Goal: Browse casually: Explore the website without a specific task or goal

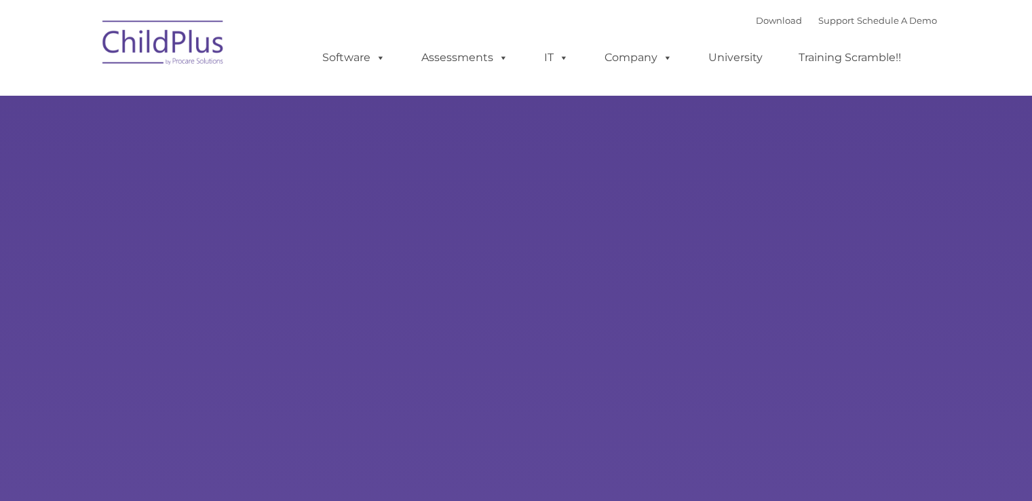
select select "MEDIUM"
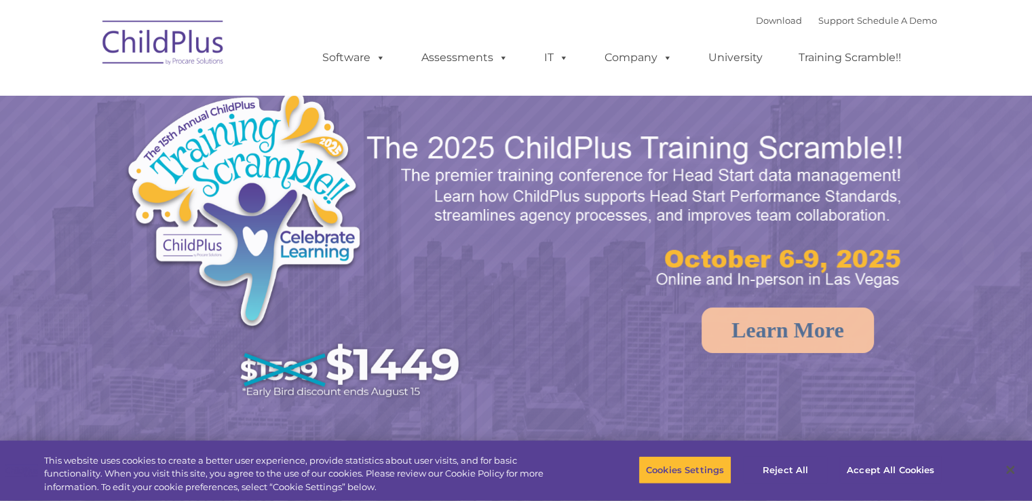
select select "MEDIUM"
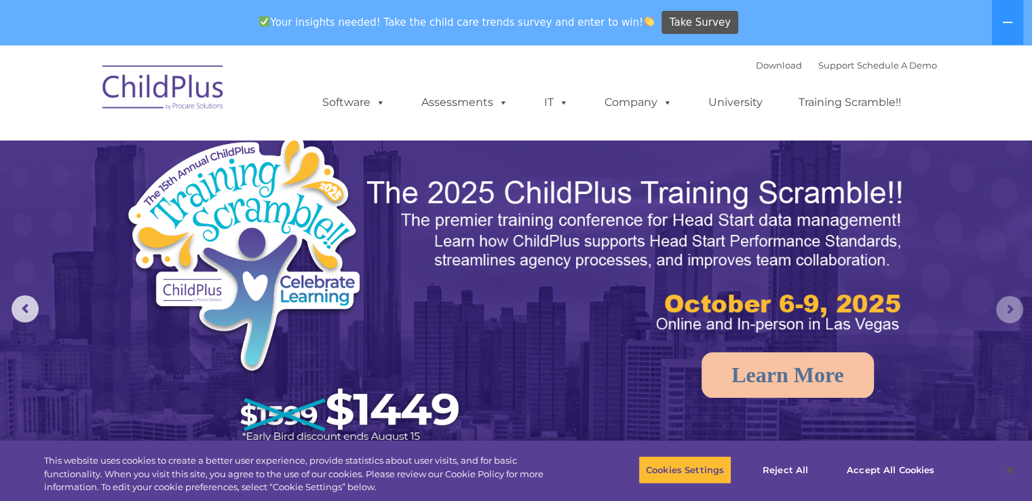
click at [1011, 312] on rs-arrow at bounding box center [1009, 309] width 27 height 27
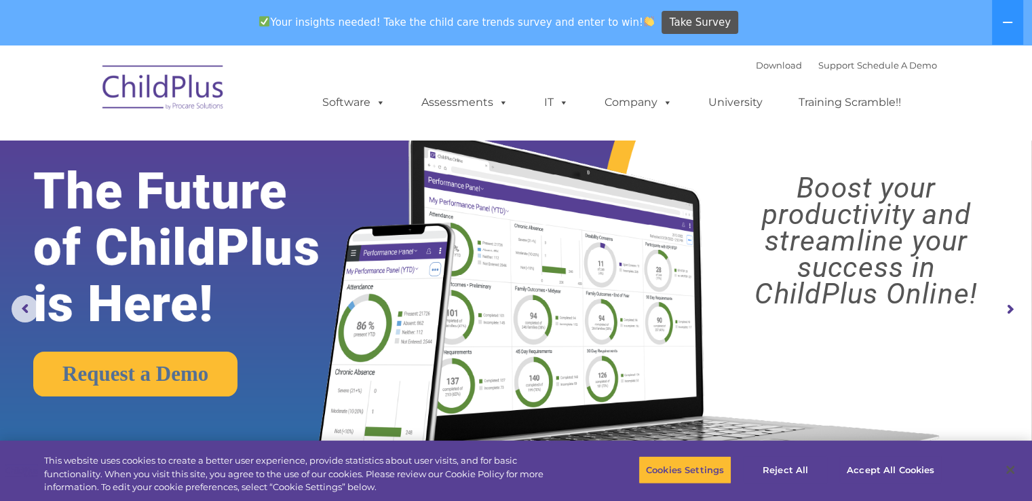
click at [1011, 312] on rs-arrow at bounding box center [1009, 309] width 27 height 27
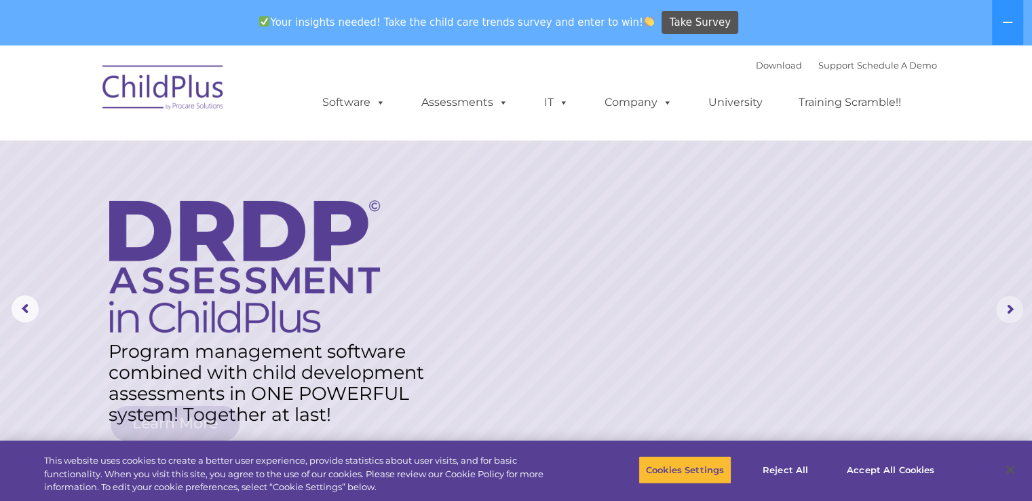
click at [1011, 312] on rs-arrow at bounding box center [1009, 309] width 27 height 27
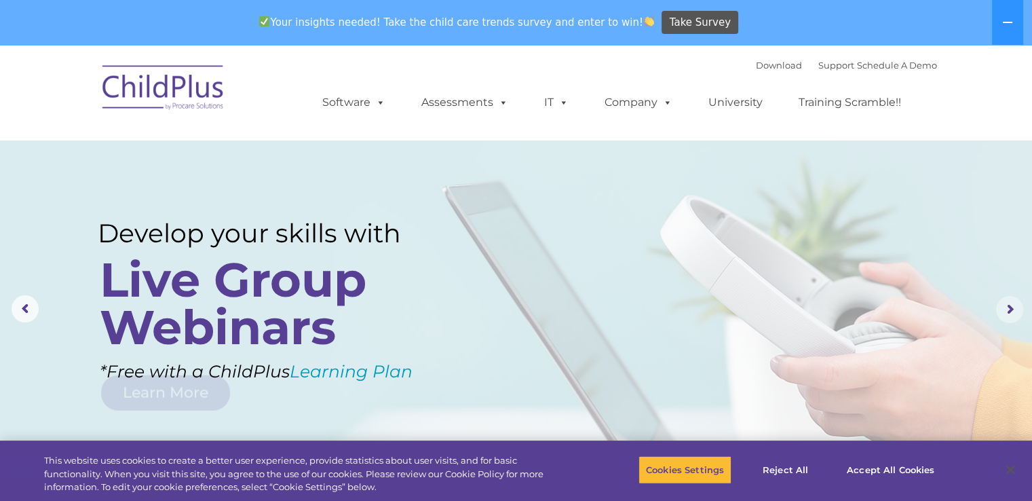
click at [1011, 312] on rs-arrow at bounding box center [1009, 309] width 27 height 27
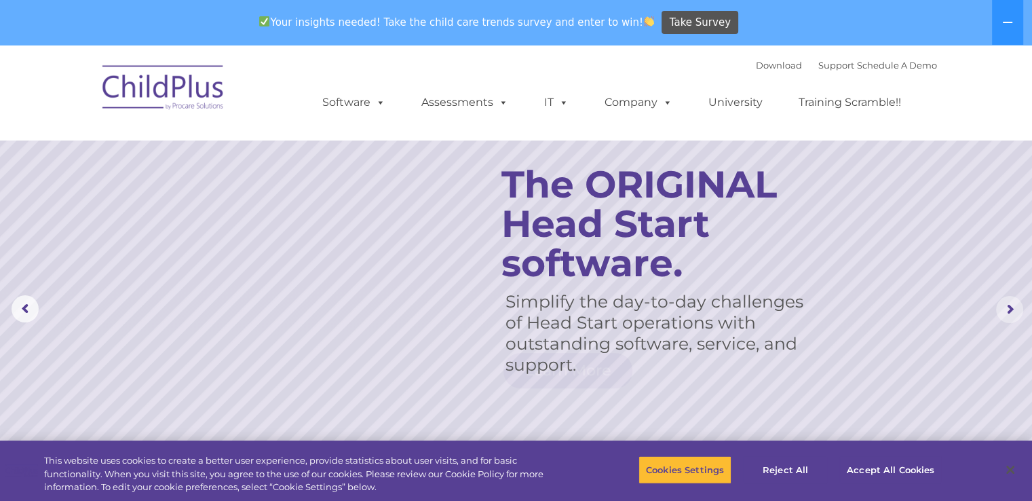
click at [1011, 312] on rs-arrow at bounding box center [1009, 309] width 27 height 27
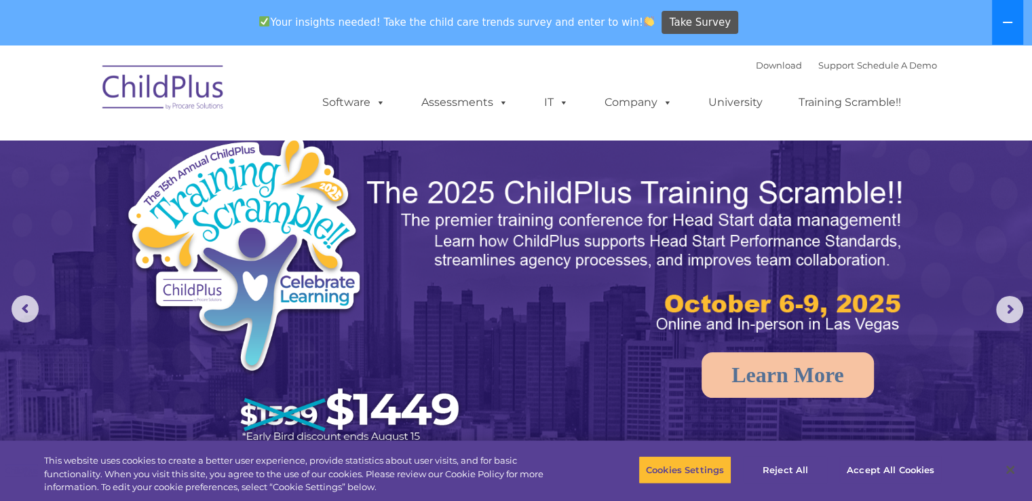
click at [1011, 26] on icon at bounding box center [1007, 22] width 11 height 11
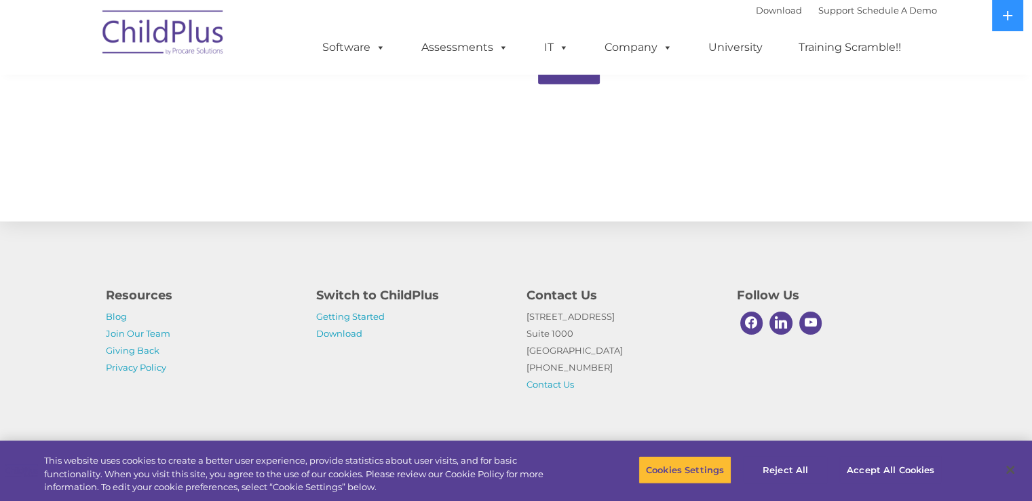
scroll to position [1485, 0]
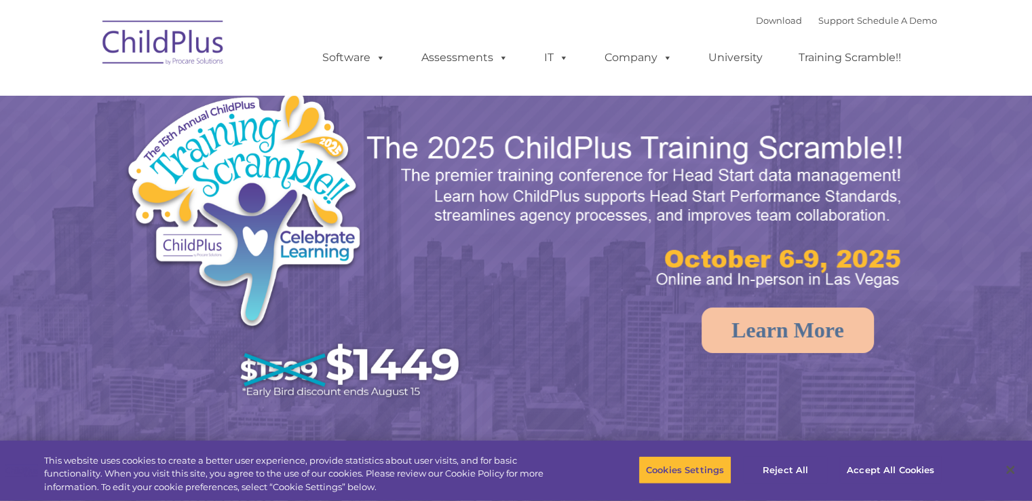
select select "MEDIUM"
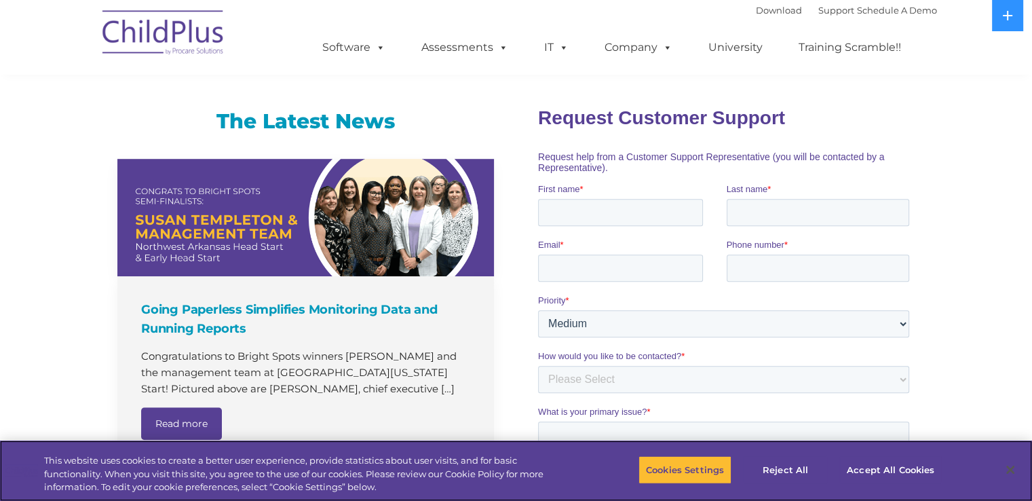
scroll to position [838, 0]
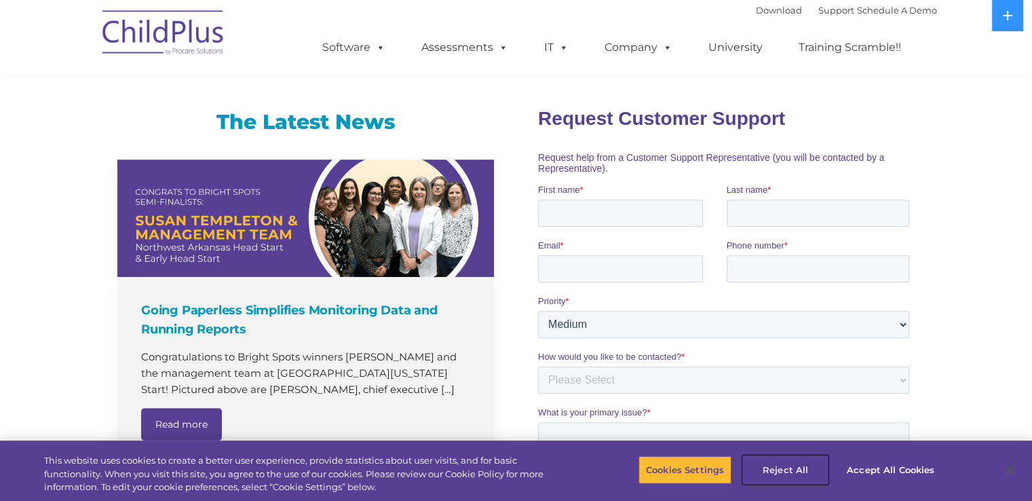
click at [804, 466] on button "Reject All" at bounding box center [785, 469] width 85 height 29
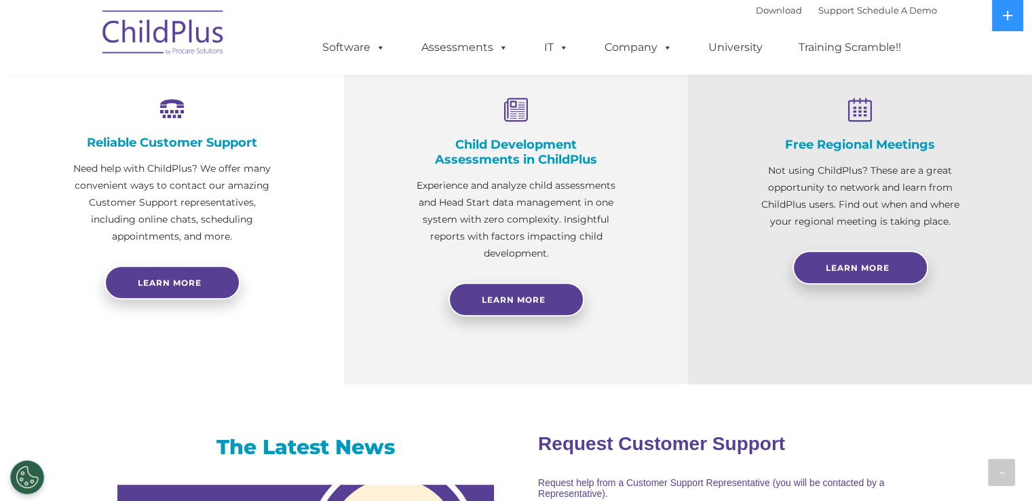
scroll to position [512, 0]
click at [1016, 14] on button at bounding box center [1007, 15] width 31 height 31
